Goal: Task Accomplishment & Management: Manage account settings

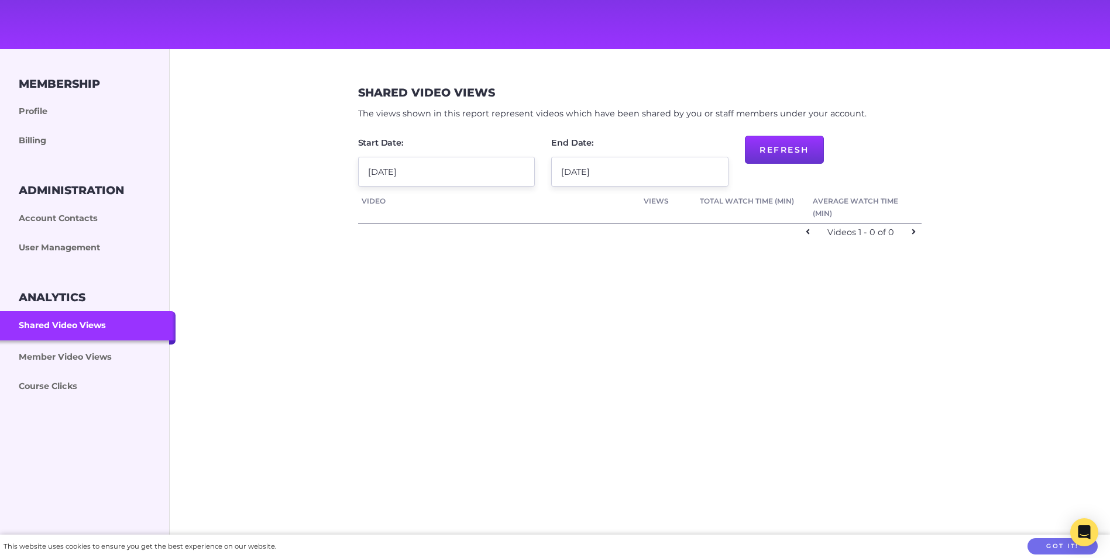
scroll to position [59, 0]
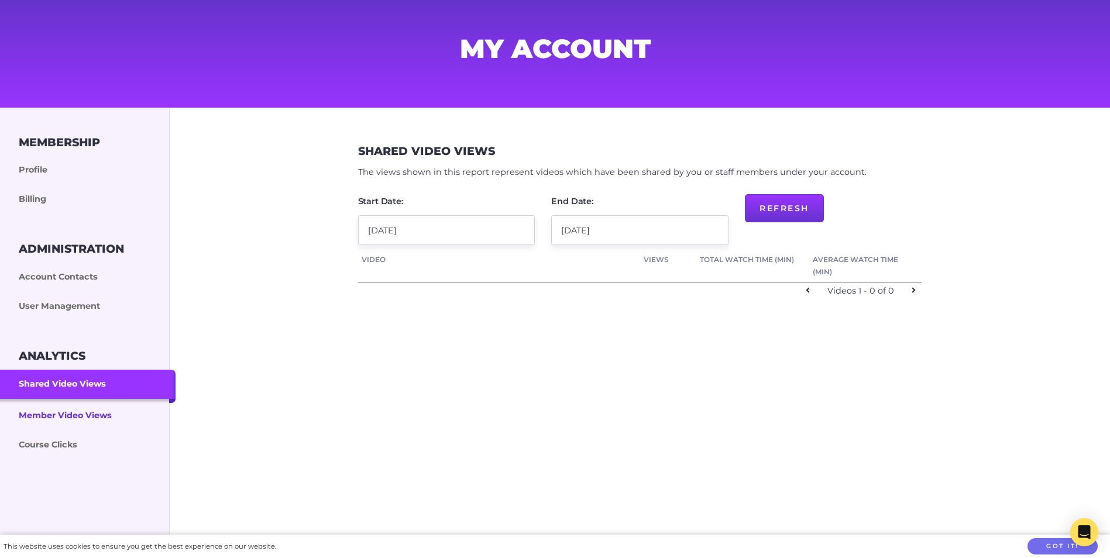
click at [53, 416] on link "Member Video Views" at bounding box center [88, 415] width 176 height 32
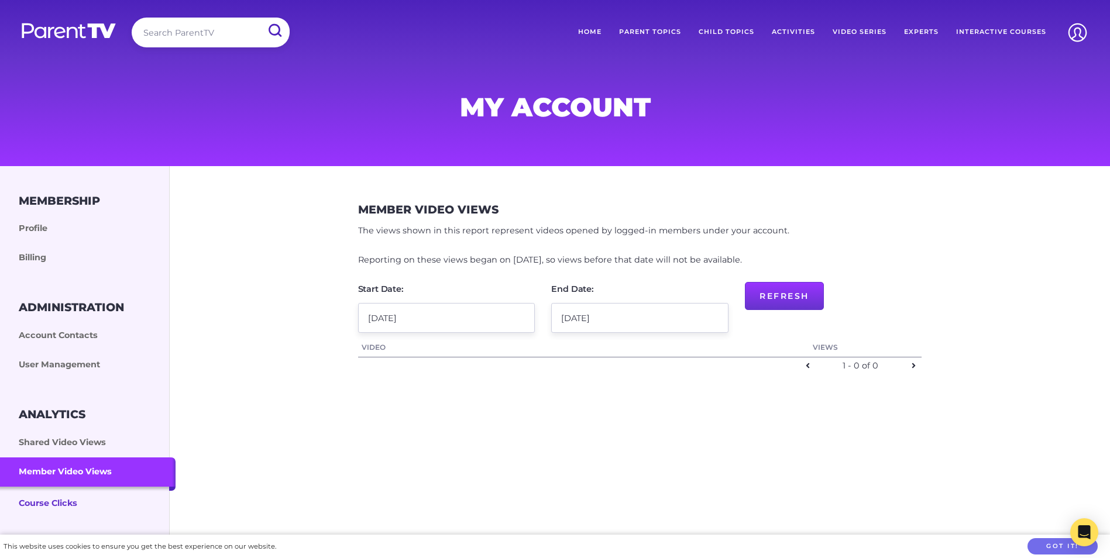
click at [54, 500] on link "Course Clicks" at bounding box center [88, 503] width 176 height 32
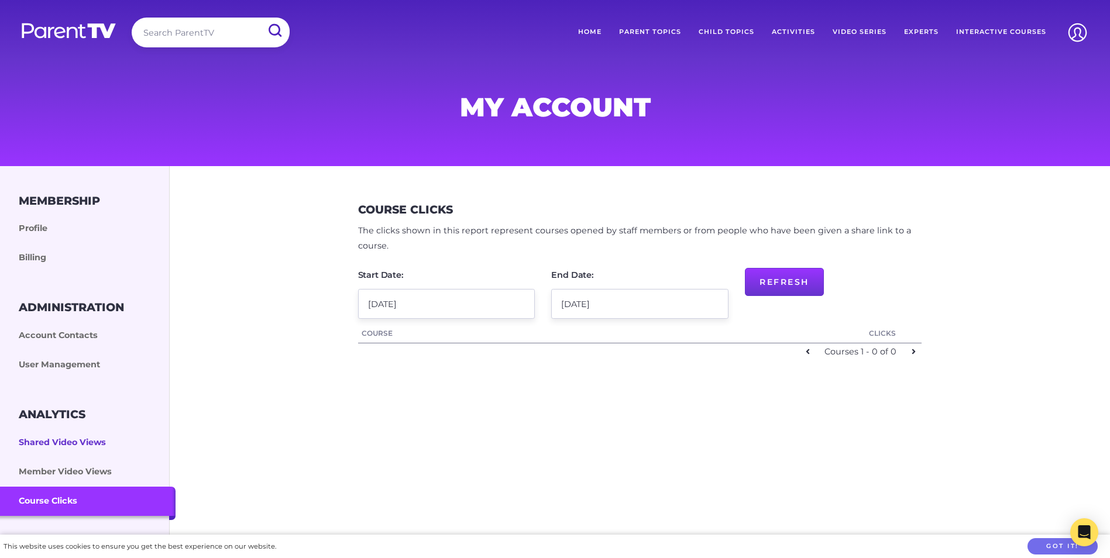
click at [42, 436] on link "Shared Video Views" at bounding box center [88, 442] width 176 height 29
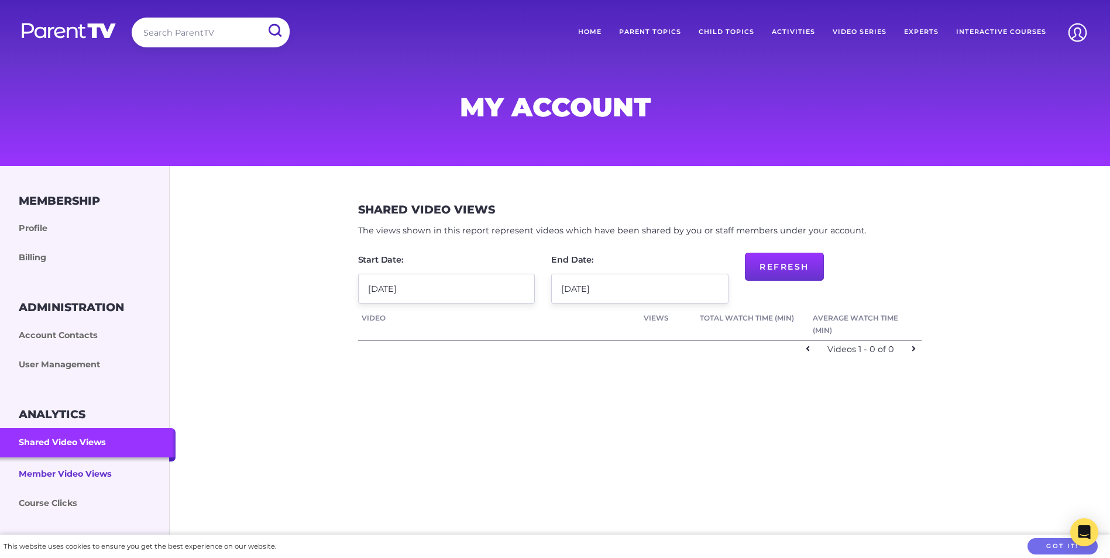
click at [46, 475] on link "Member Video Views" at bounding box center [88, 474] width 176 height 32
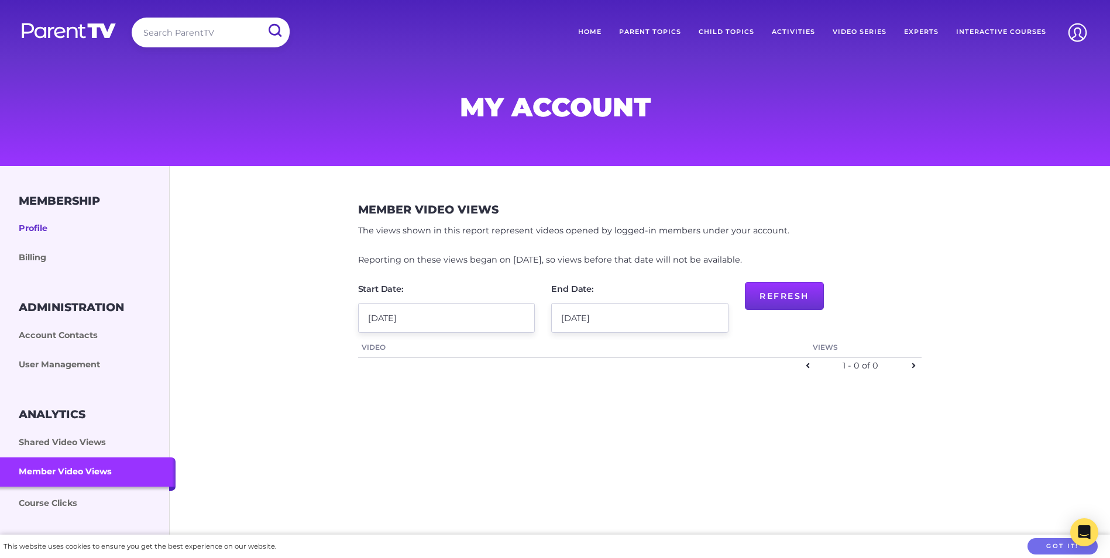
click at [33, 225] on link "Profile" at bounding box center [88, 228] width 176 height 29
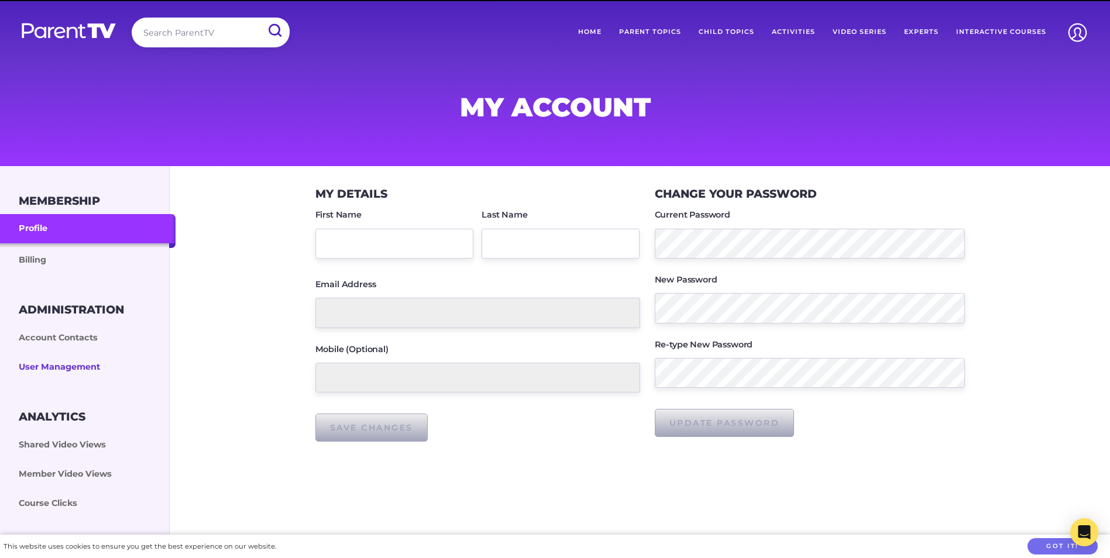
type input "[PERSON_NAME]"
type input "admin@risingstarselc.com"
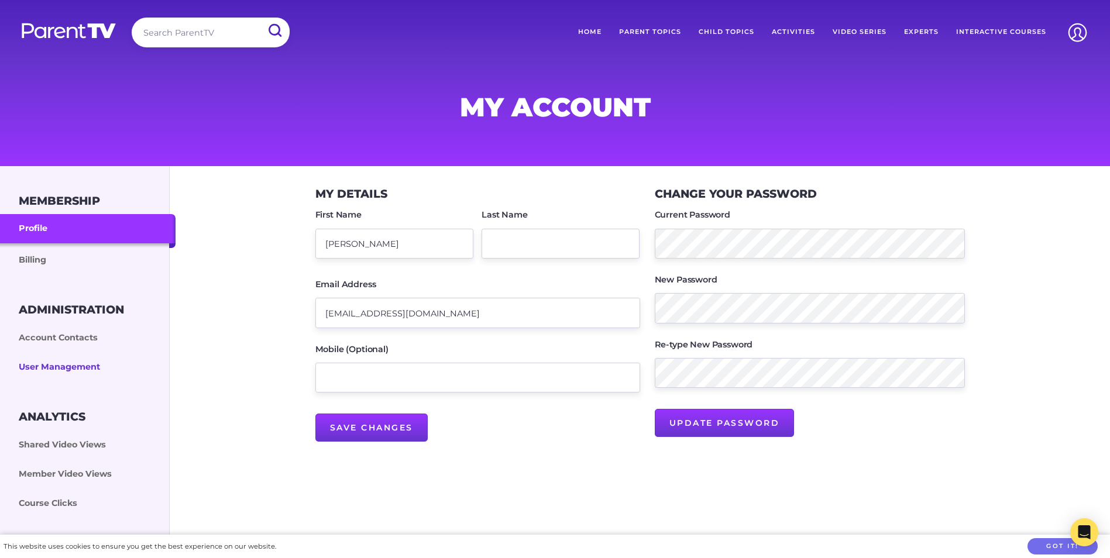
click at [74, 366] on link "User Management" at bounding box center [88, 367] width 176 height 29
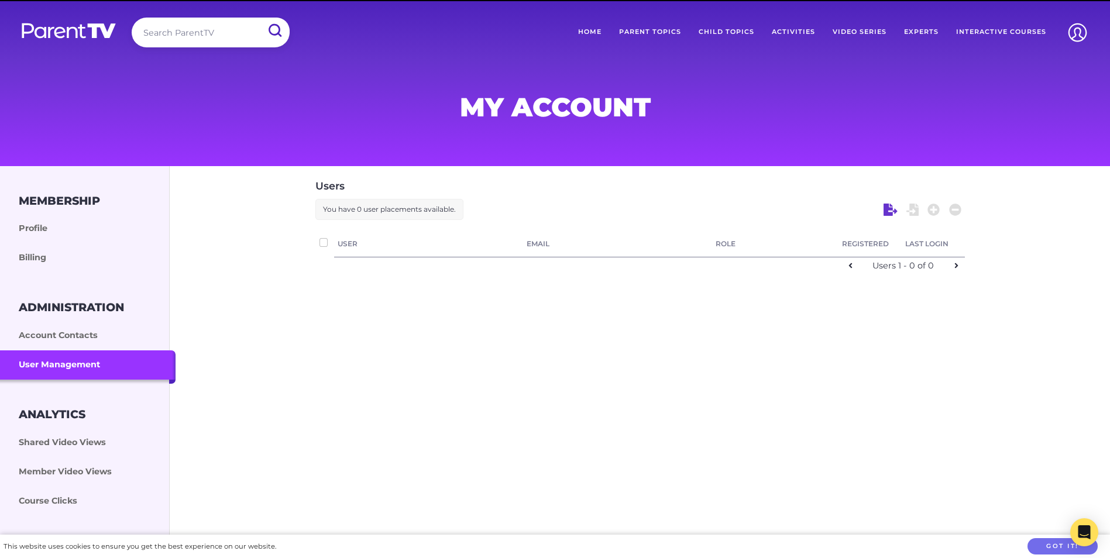
checkbox input "false"
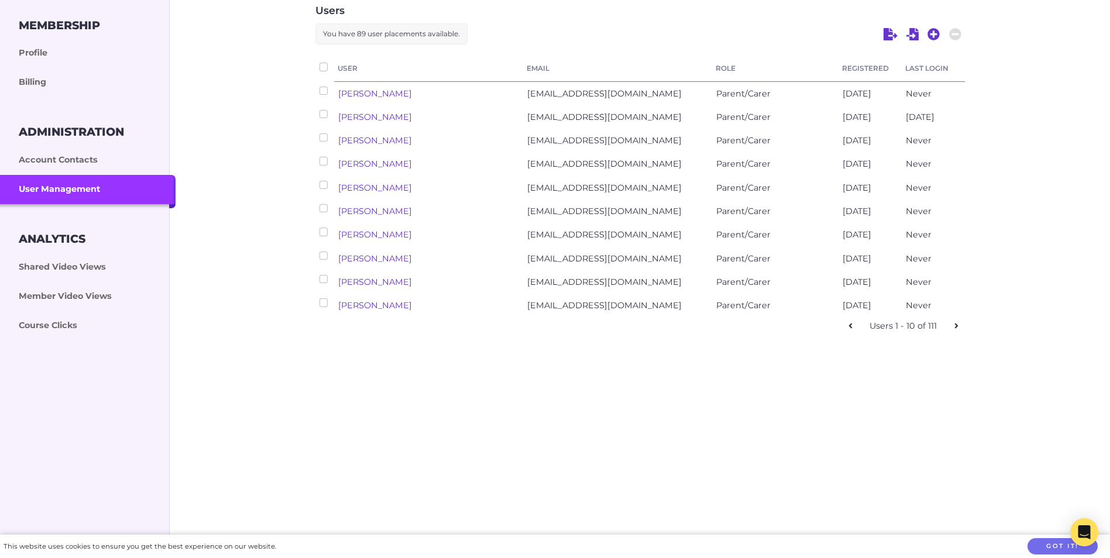
scroll to position [234, 0]
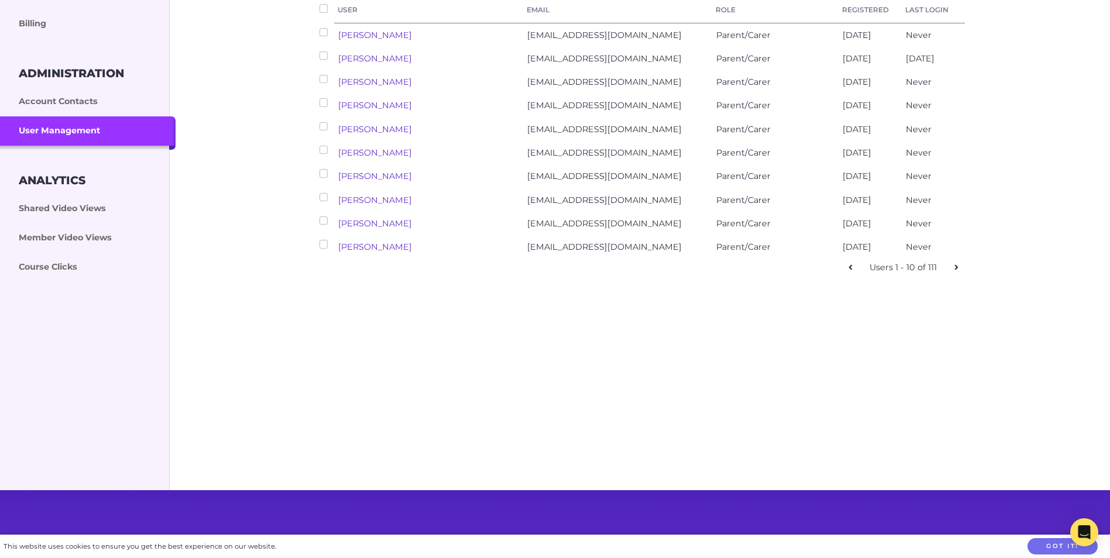
click at [955, 266] on icon at bounding box center [957, 267] width 4 height 8
checkbox input "false"
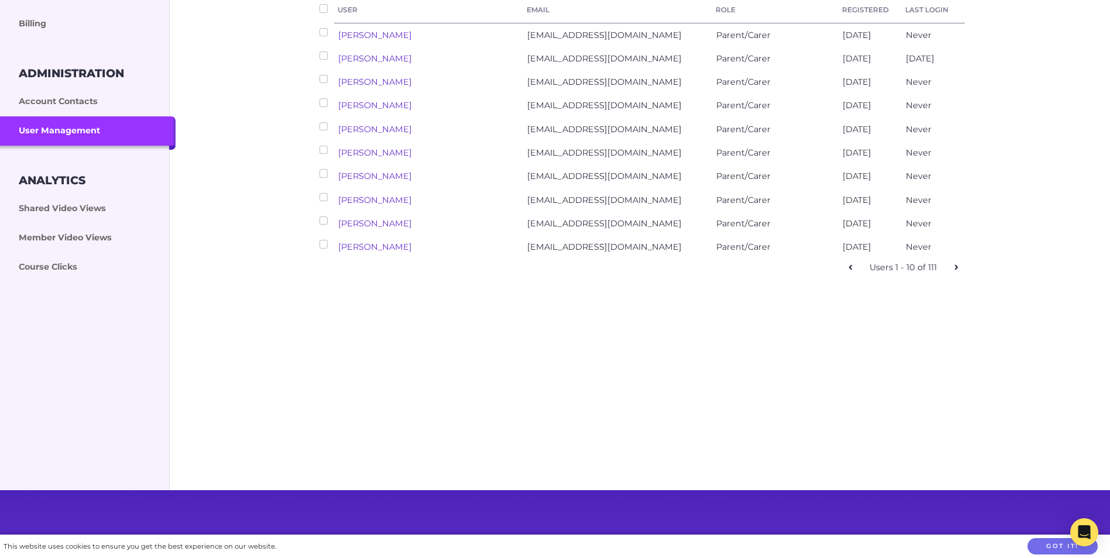
checkbox input "false"
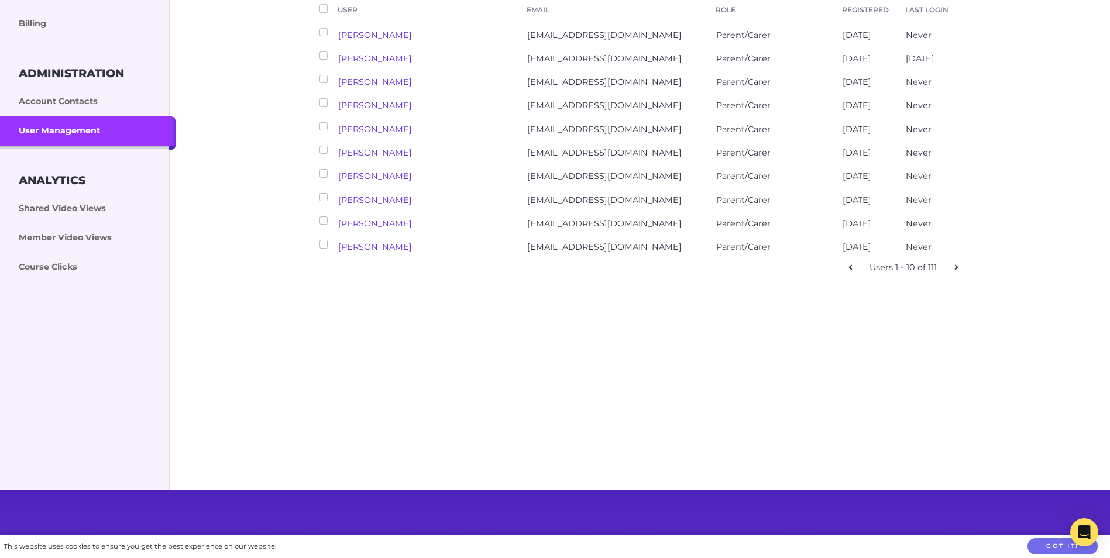
checkbox input "false"
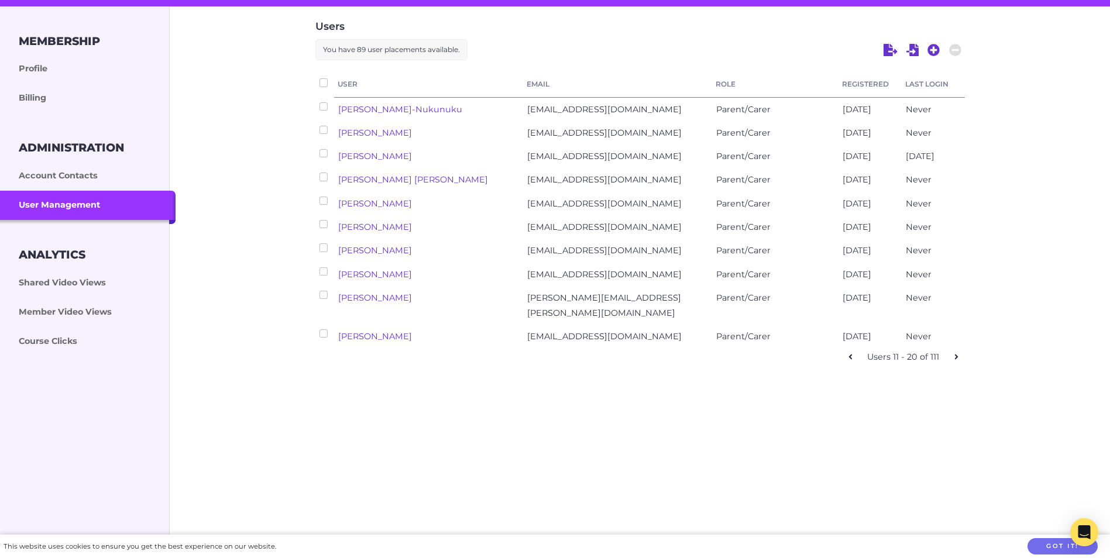
scroll to position [176, 0]
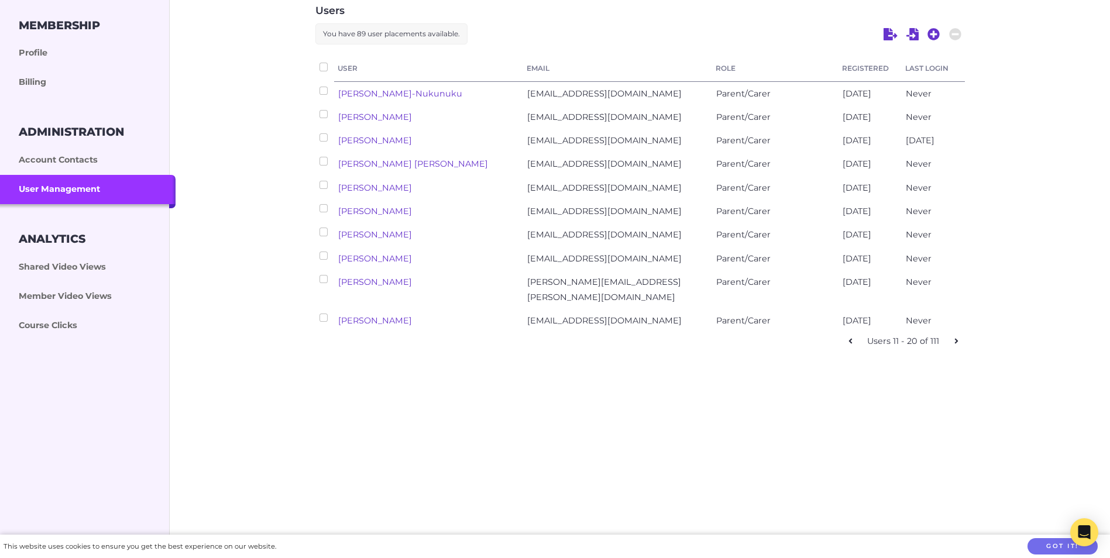
click at [955, 337] on icon at bounding box center [957, 341] width 4 height 8
checkbox input "false"
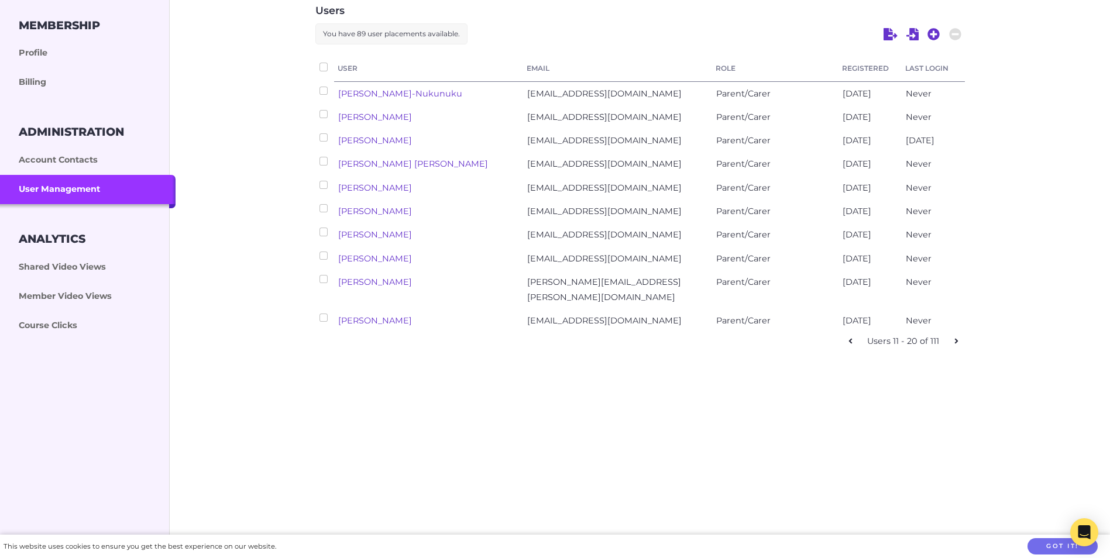
checkbox input "false"
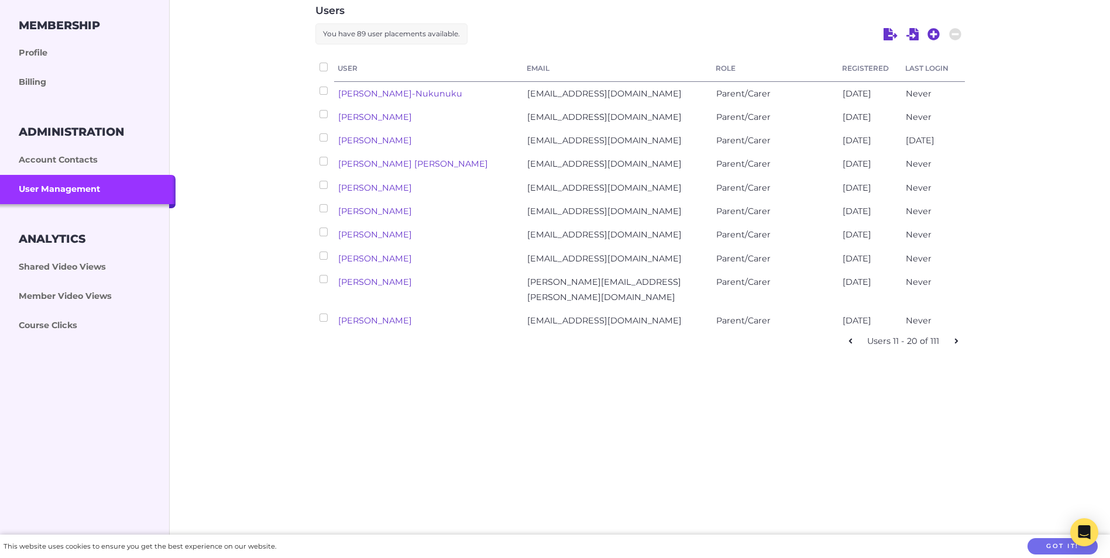
checkbox input "false"
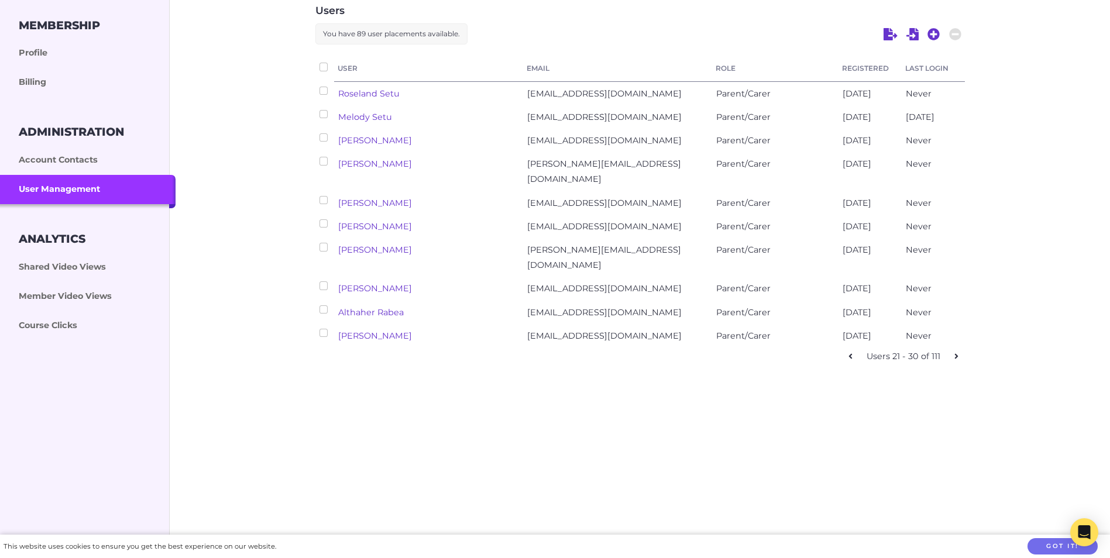
click at [955, 352] on icon at bounding box center [957, 356] width 4 height 8
checkbox input "false"
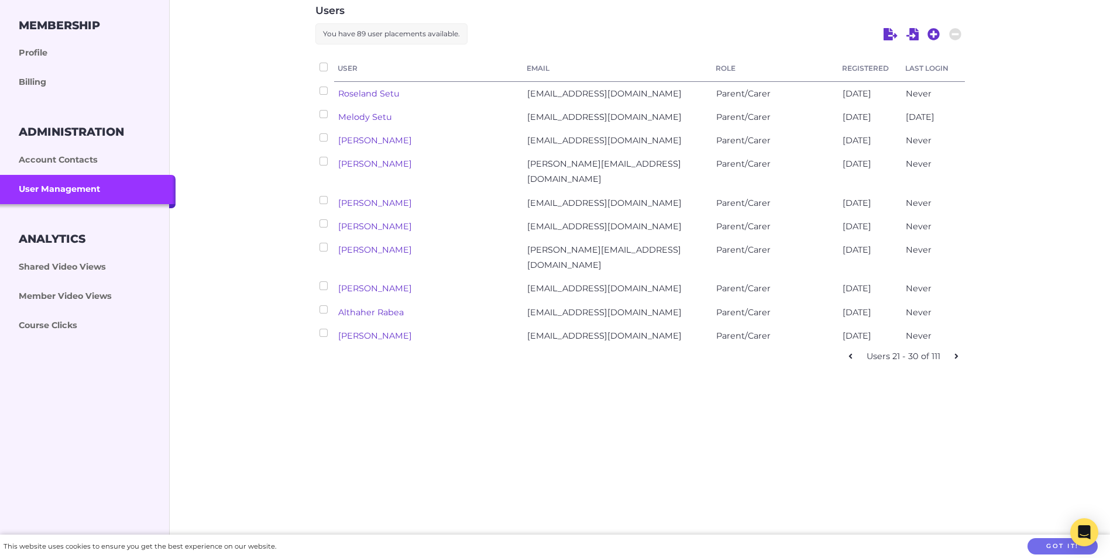
checkbox input "false"
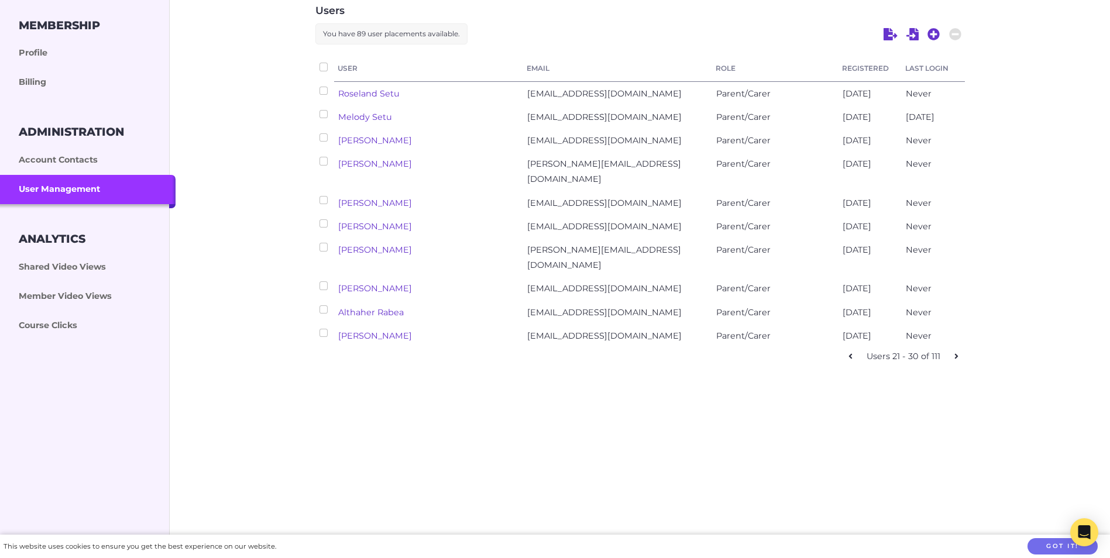
checkbox input "false"
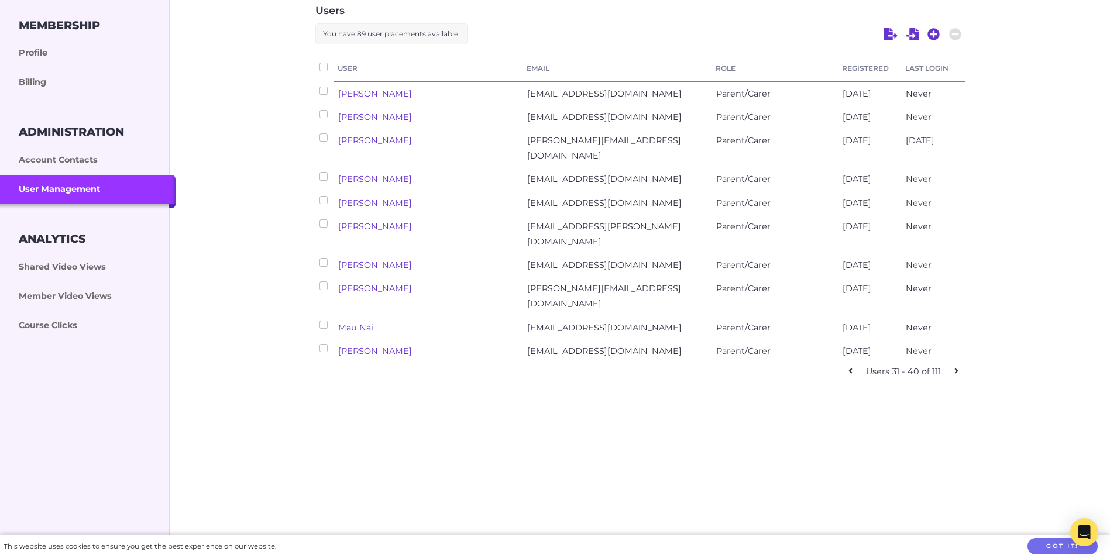
click at [955, 367] on icon at bounding box center [957, 371] width 4 height 8
checkbox input "false"
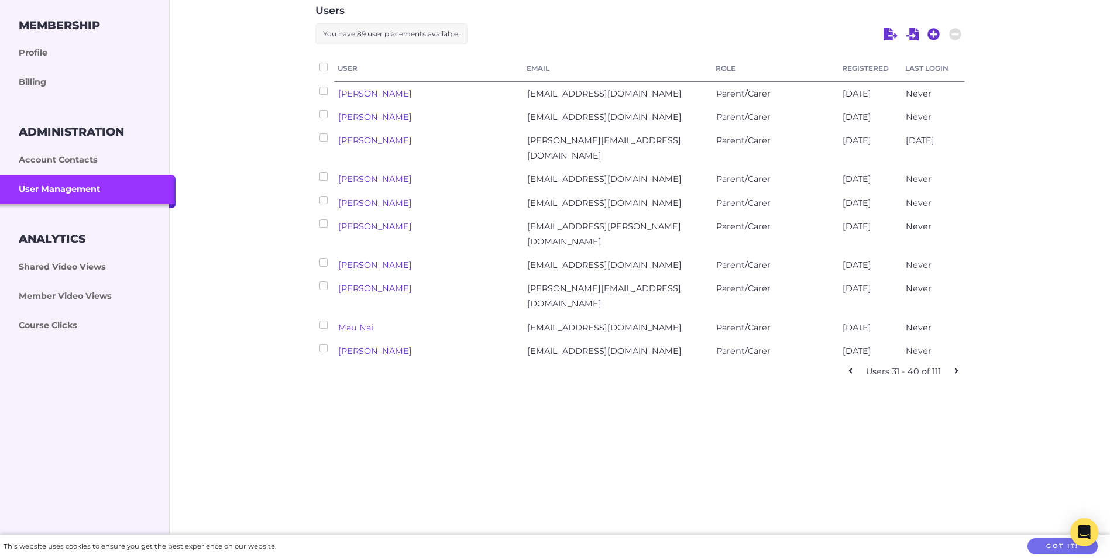
checkbox input "false"
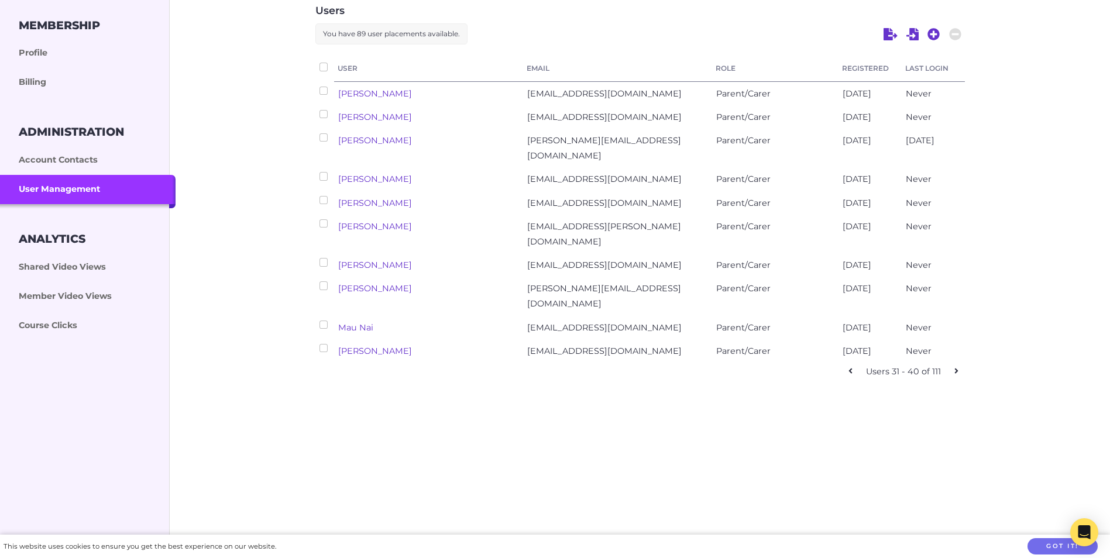
checkbox input "false"
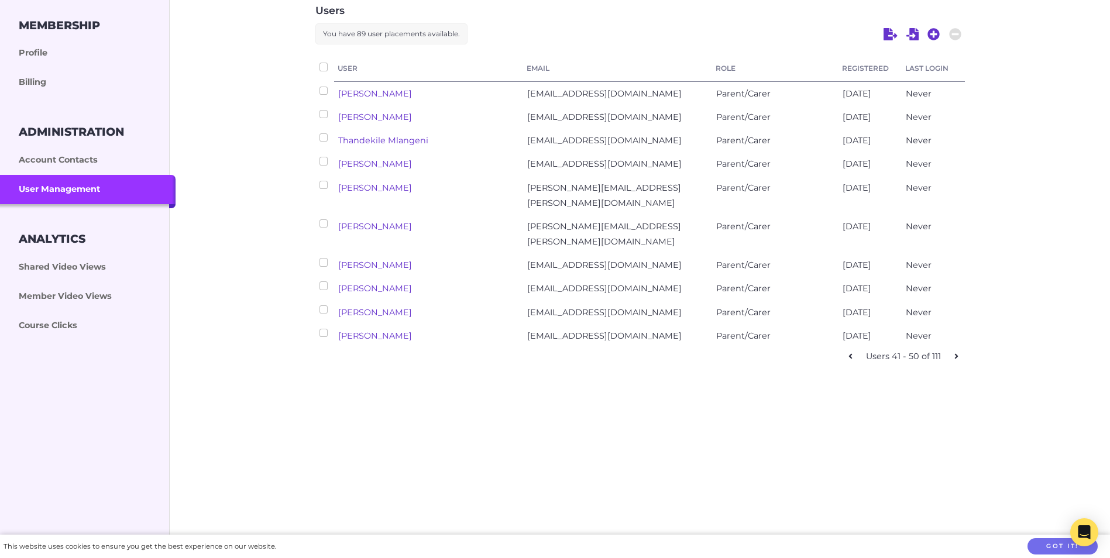
click at [955, 352] on icon at bounding box center [957, 356] width 4 height 8
checkbox input "false"
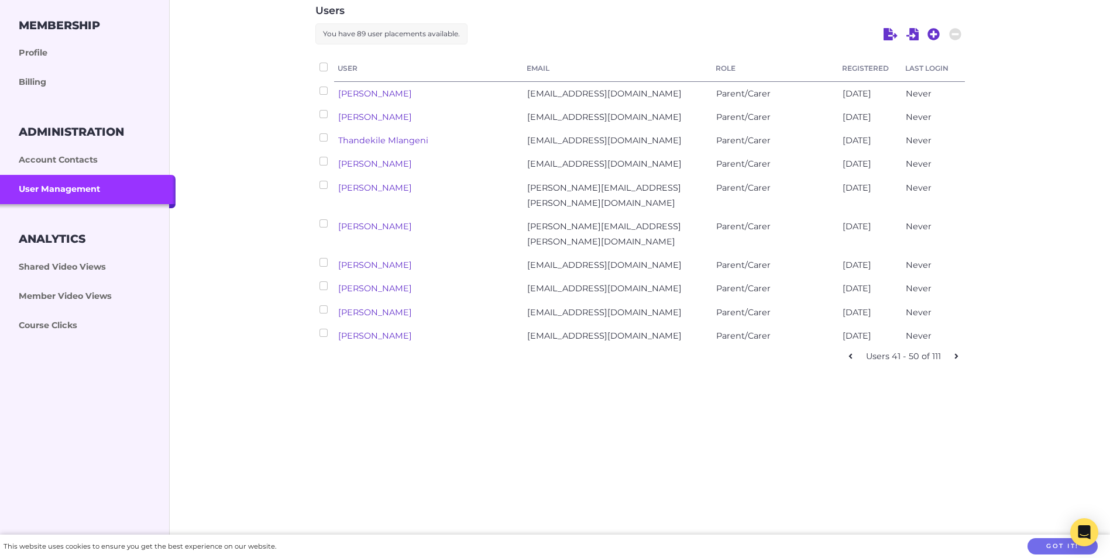
checkbox input "false"
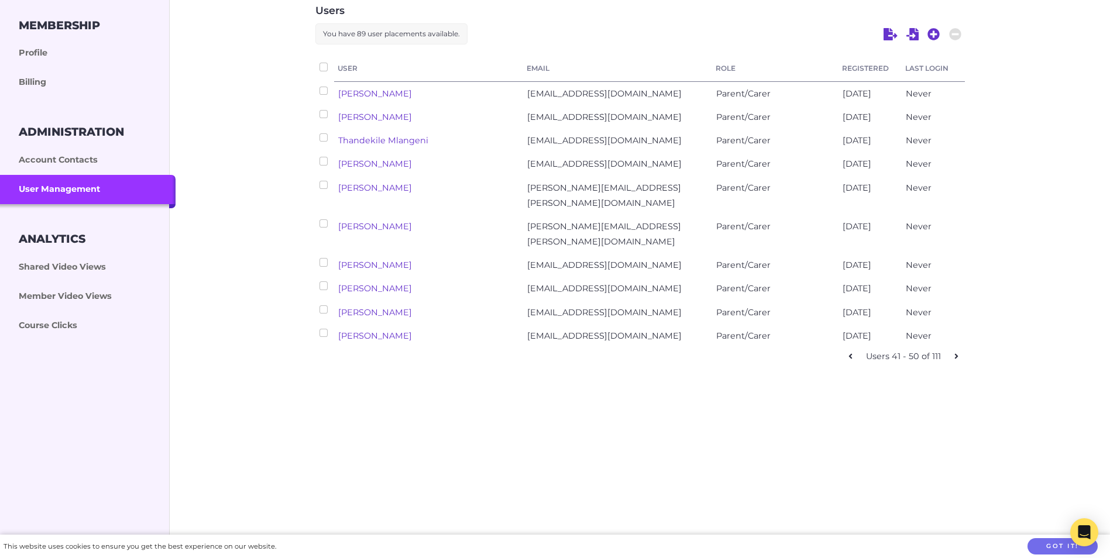
checkbox input "false"
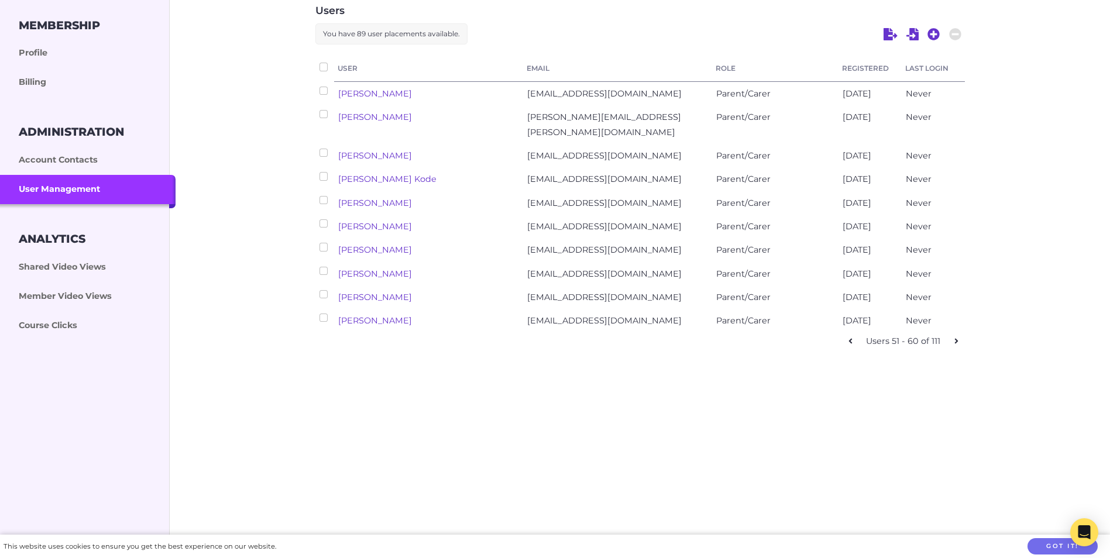
click at [955, 337] on icon at bounding box center [957, 341] width 4 height 8
checkbox input "false"
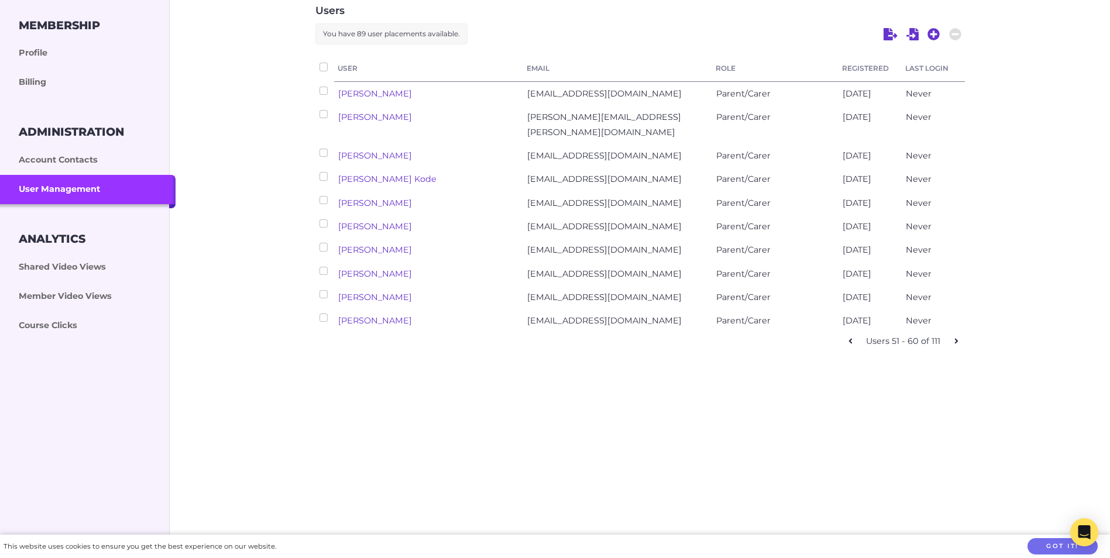
checkbox input "false"
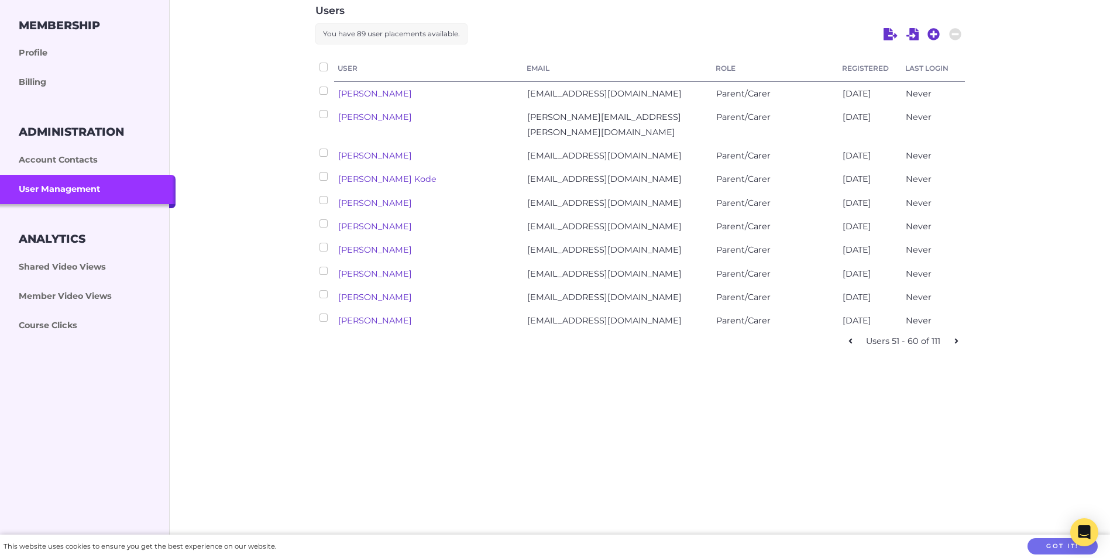
checkbox input "false"
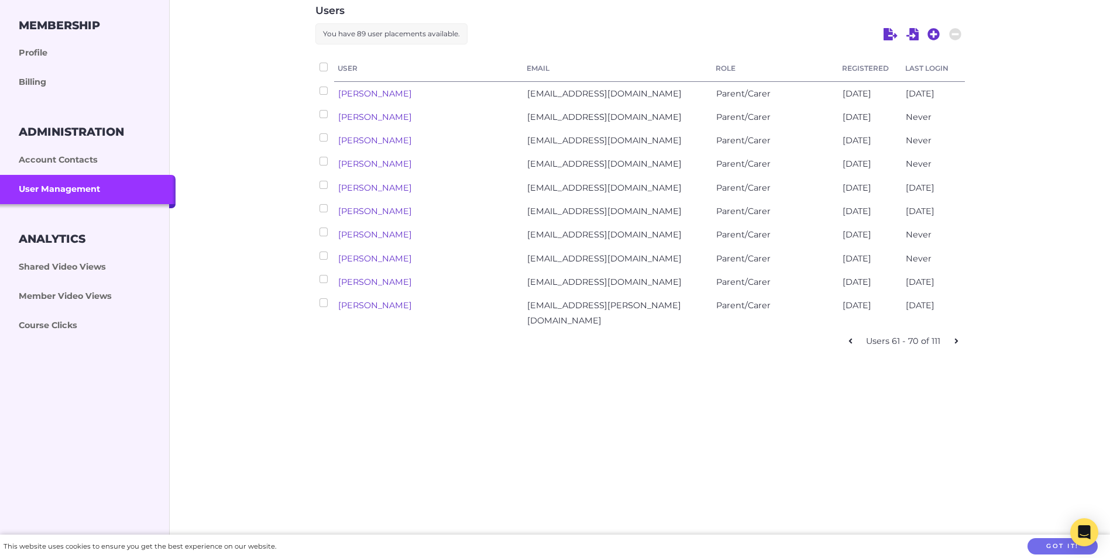
click at [955, 337] on icon at bounding box center [957, 341] width 4 height 8
checkbox input "false"
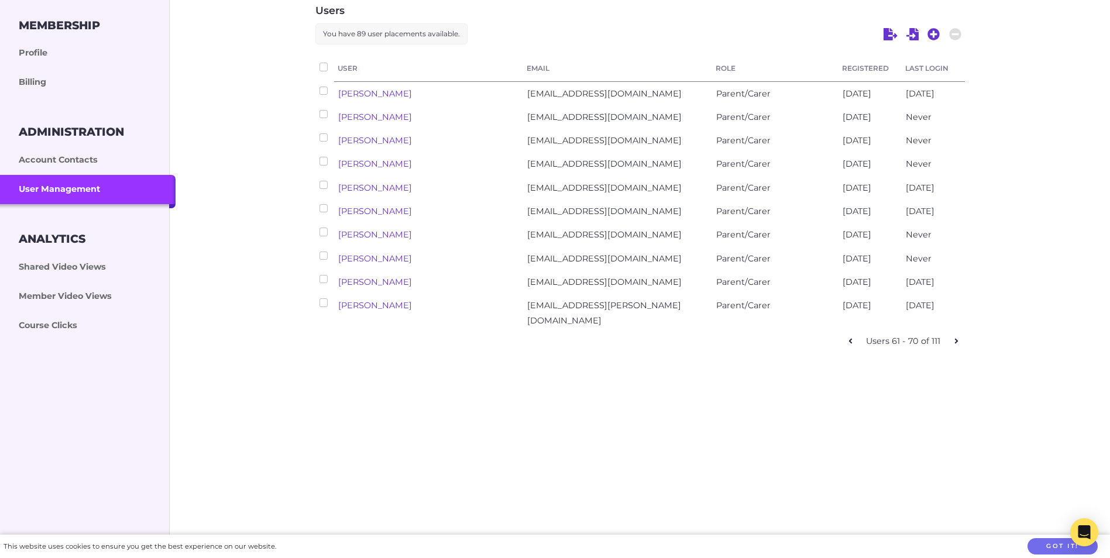
checkbox input "false"
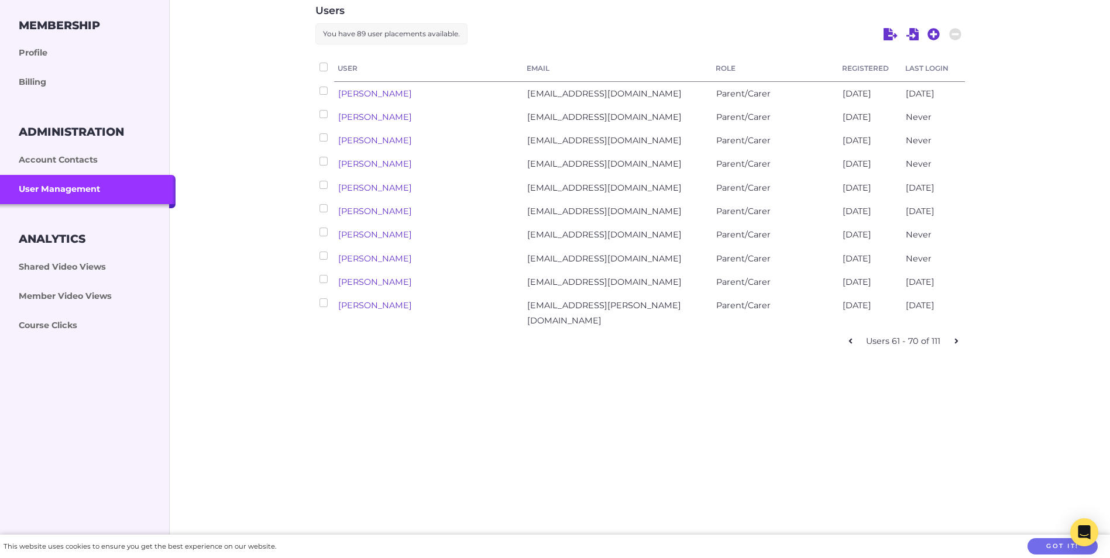
checkbox input "false"
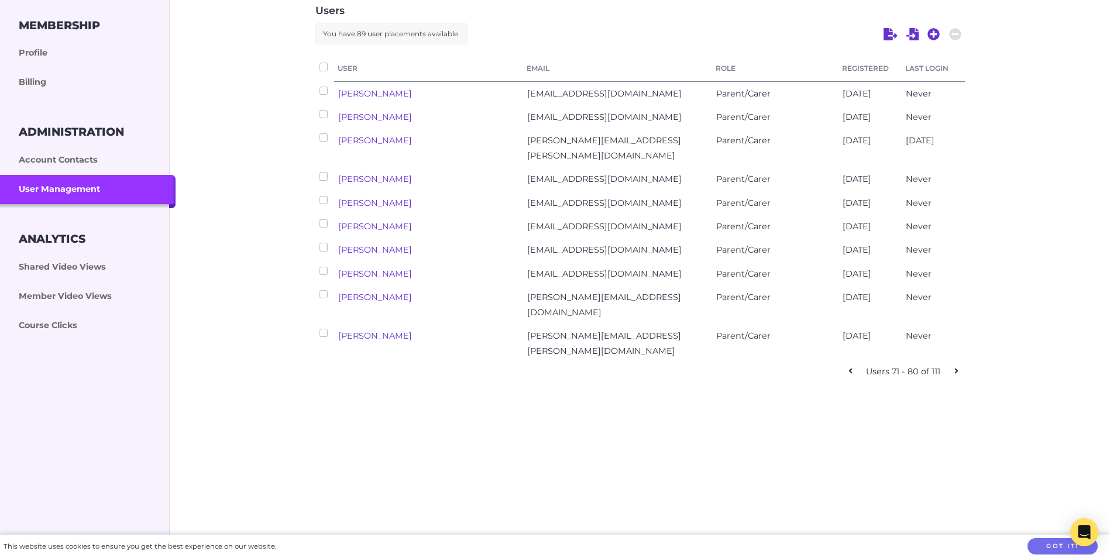
click at [955, 367] on icon at bounding box center [957, 371] width 4 height 8
checkbox input "false"
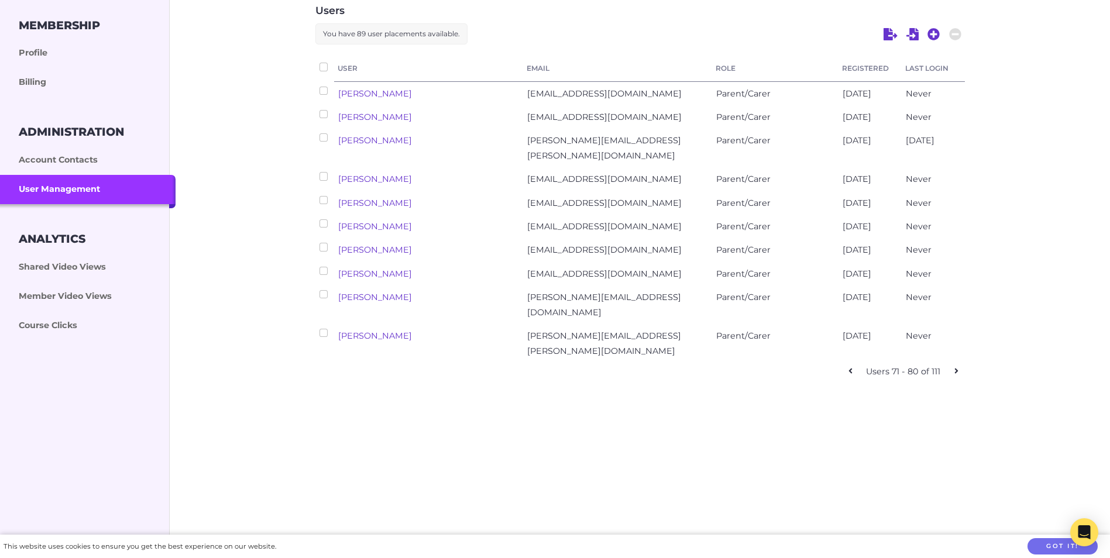
checkbox input "false"
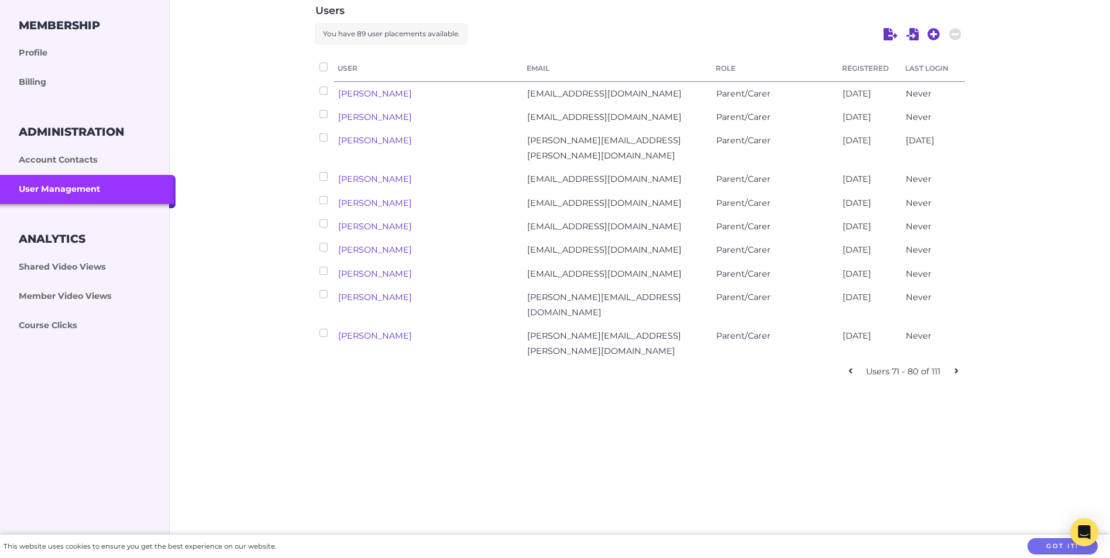
checkbox input "false"
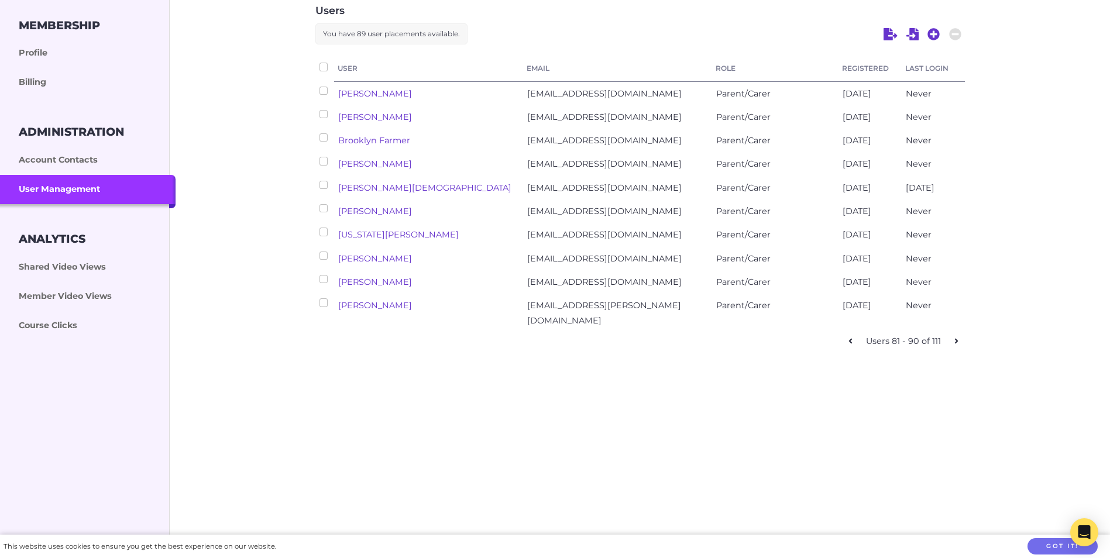
click at [955, 337] on icon at bounding box center [957, 341] width 4 height 8
checkbox input "false"
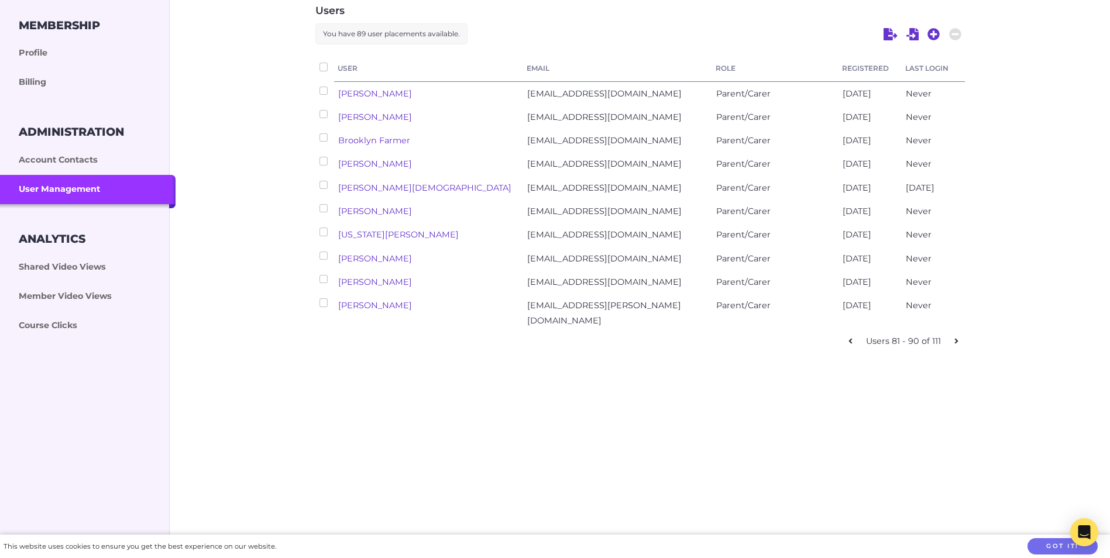
checkbox input "false"
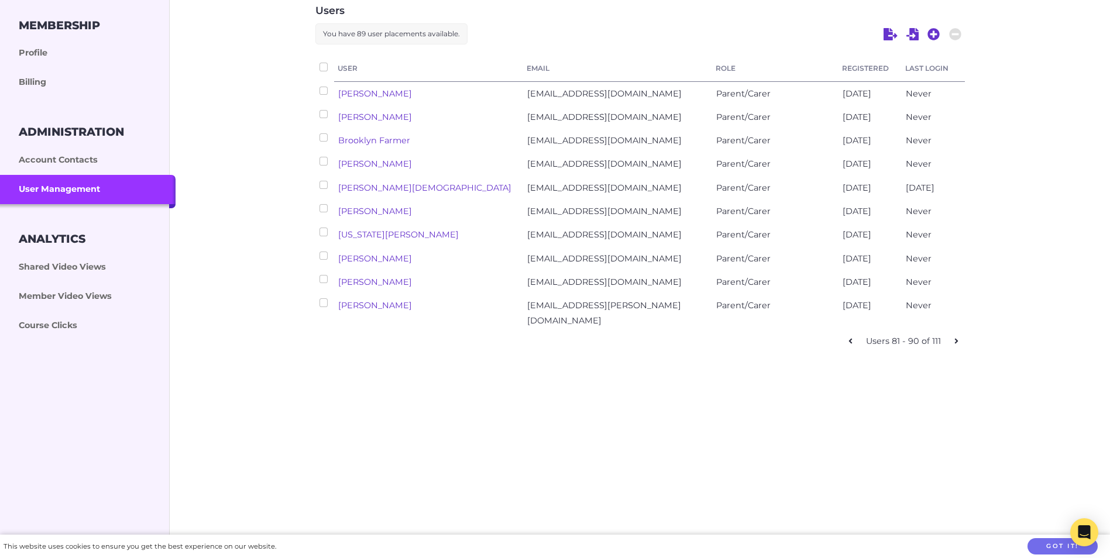
checkbox input "false"
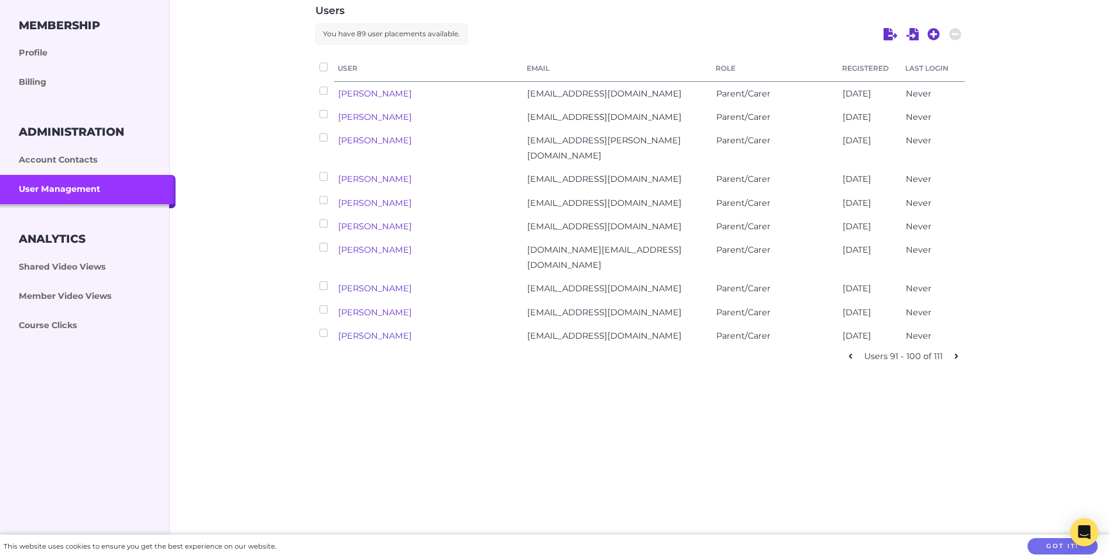
click at [955, 352] on icon at bounding box center [957, 356] width 4 height 8
checkbox input "false"
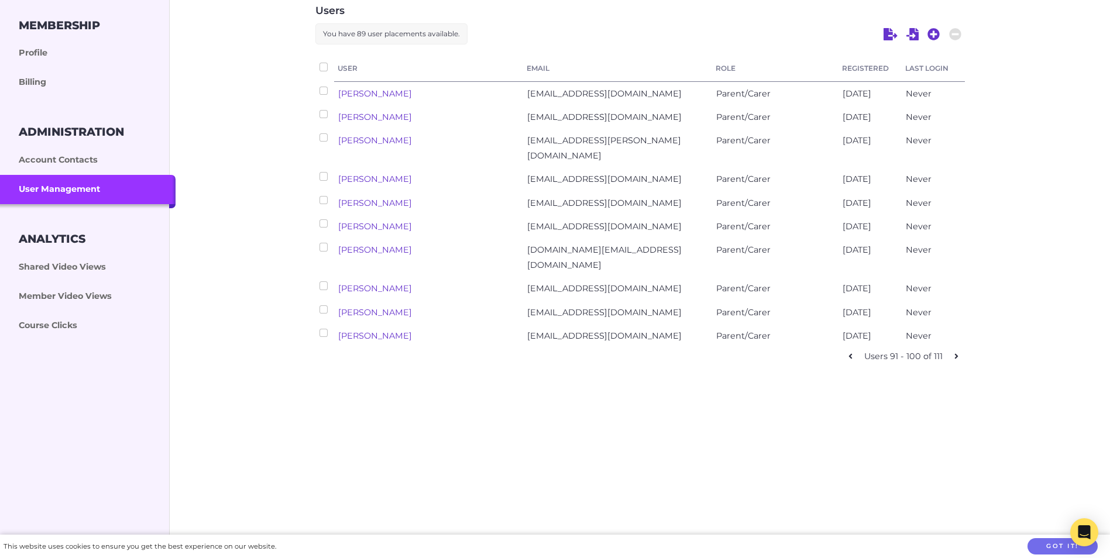
checkbox input "false"
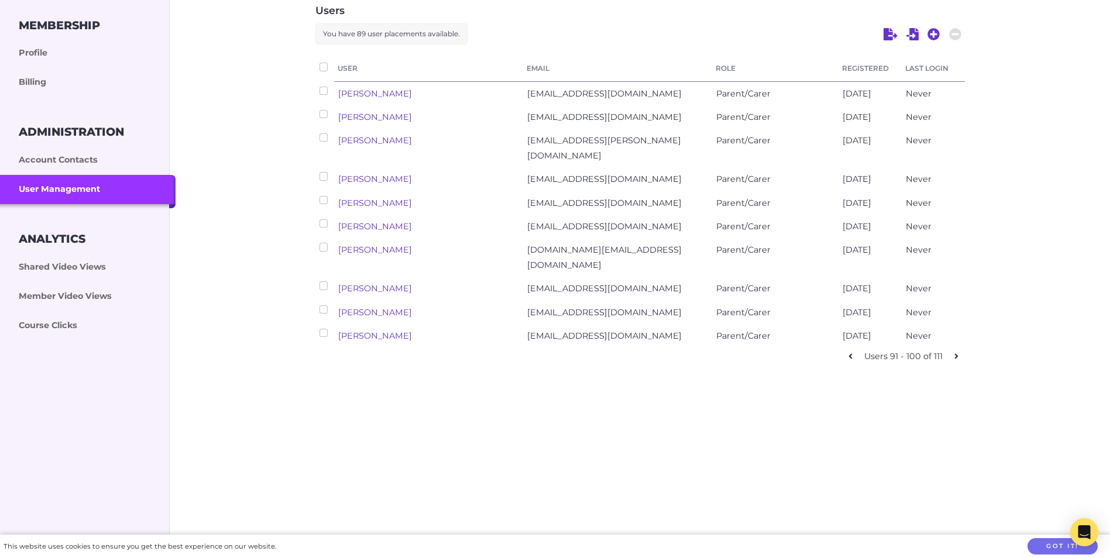
checkbox input "false"
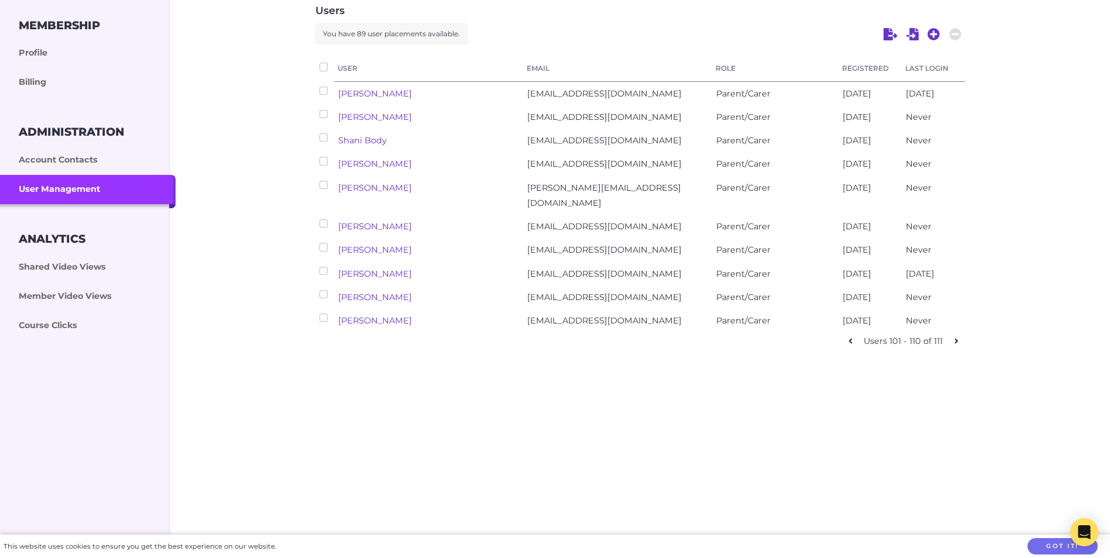
click at [955, 337] on icon at bounding box center [957, 341] width 4 height 8
checkbox input "false"
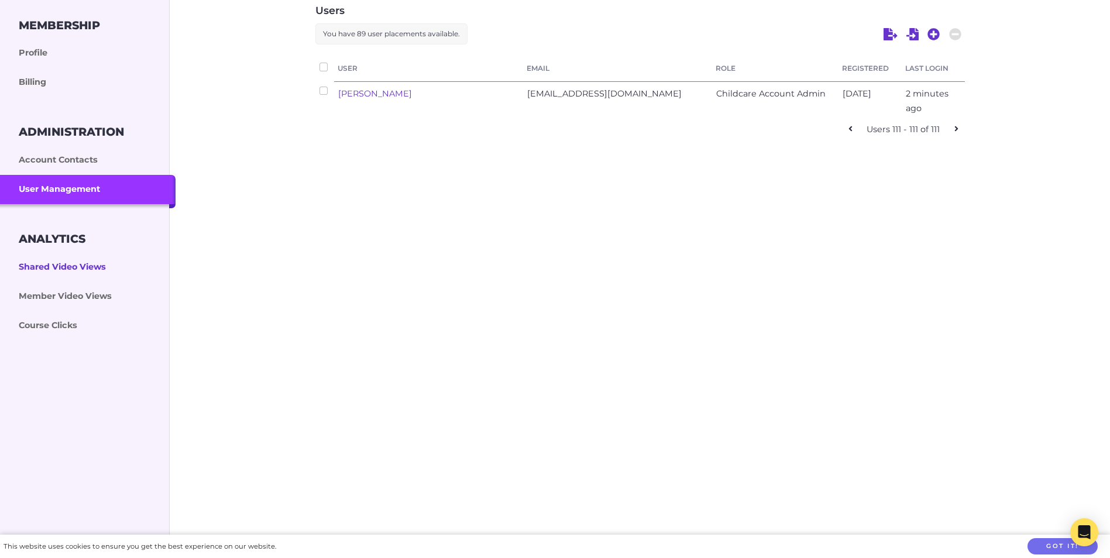
click at [59, 266] on link "Shared Video Views" at bounding box center [88, 267] width 176 height 29
